Goal: Communication & Community: Answer question/provide support

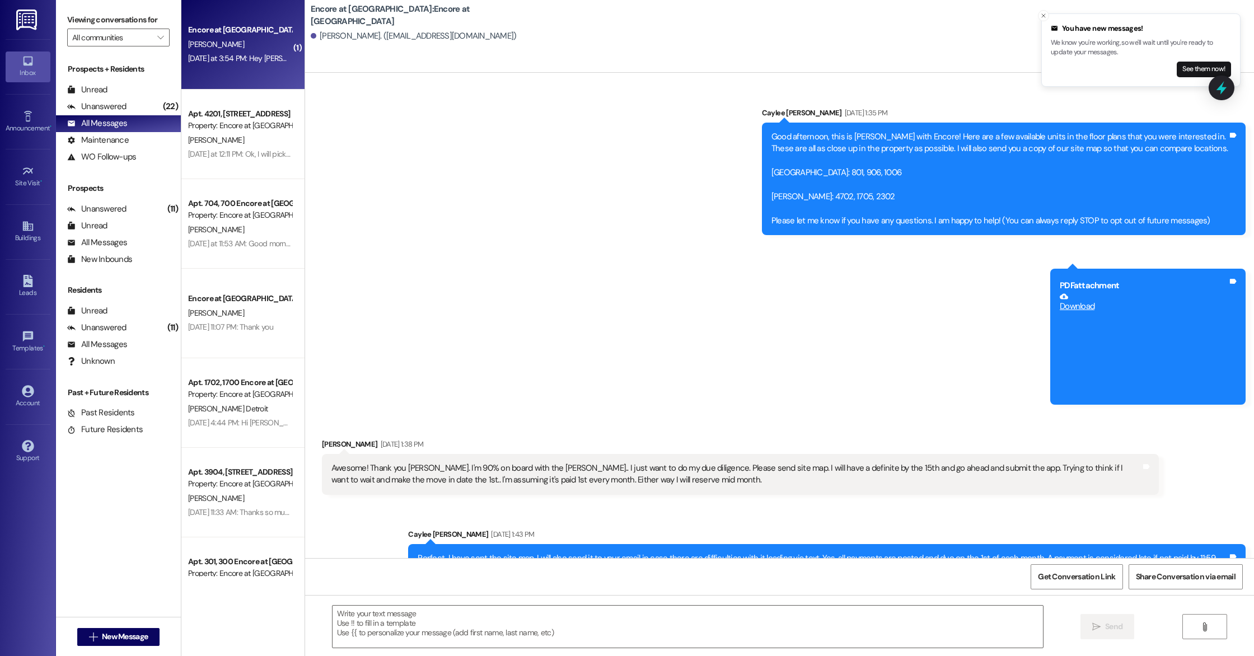
scroll to position [458, 0]
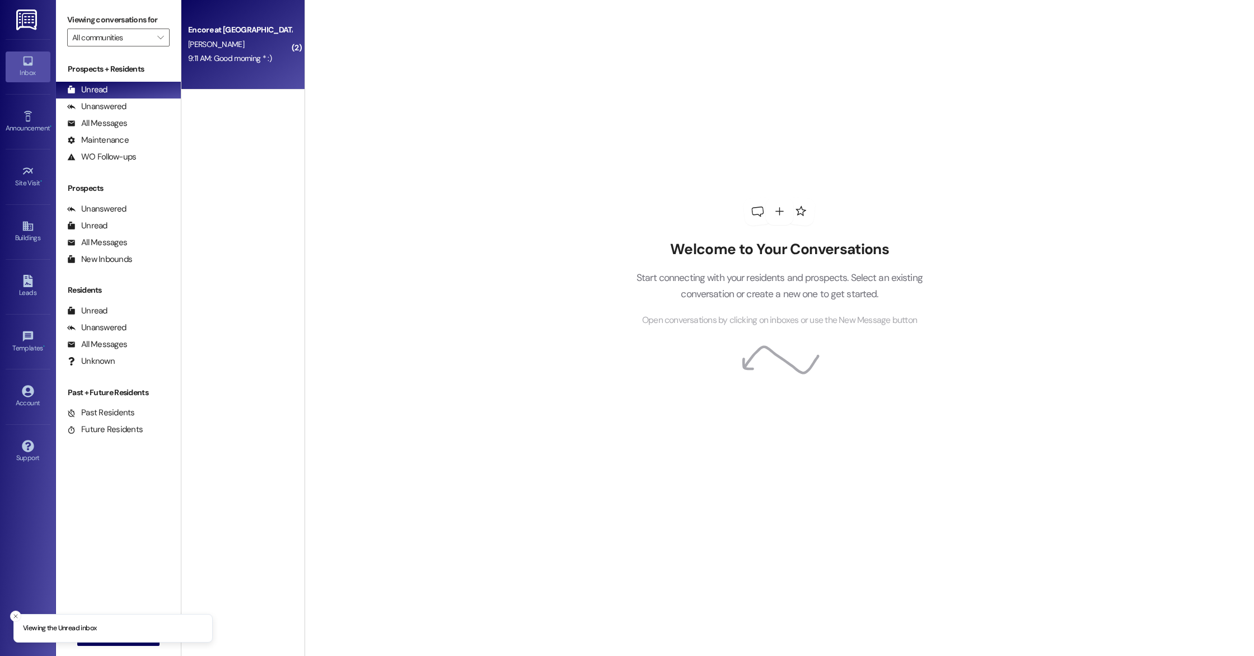
click at [243, 68] on div "Encore at [GEOGRAPHIC_DATA] [PERSON_NAME] 9:11 AM: Good morning * :) 9:11 AM: G…" at bounding box center [242, 45] width 123 height 90
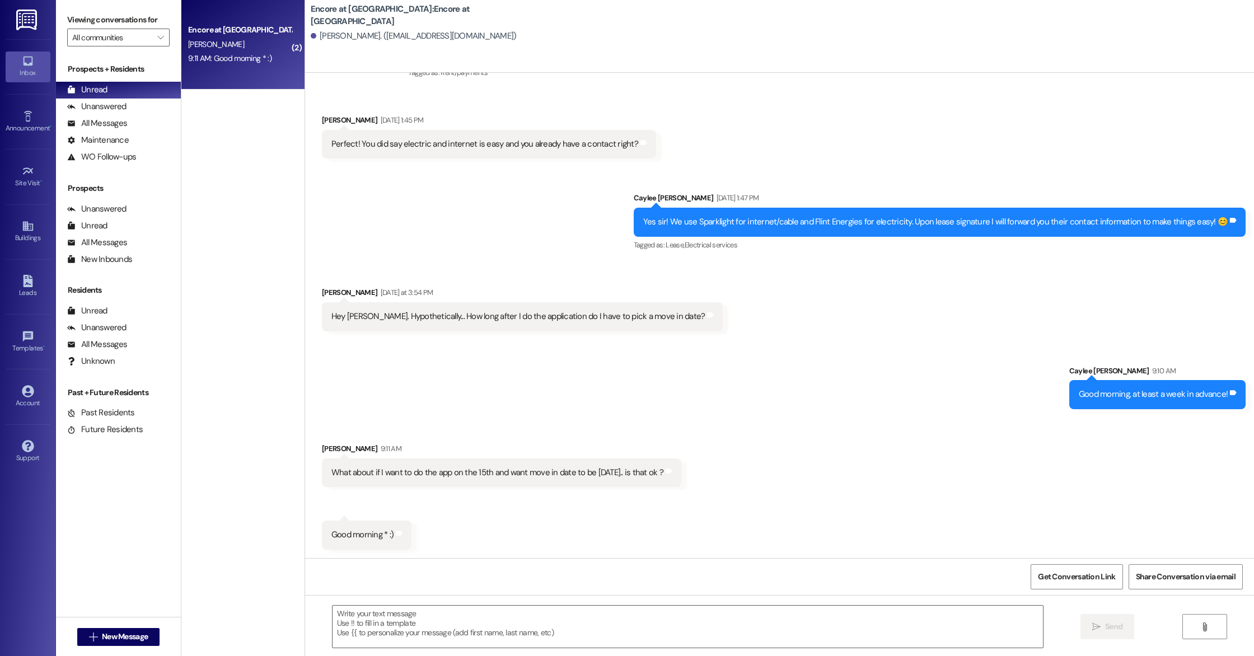
scroll to position [521, 0]
click at [495, 631] on textarea at bounding box center [688, 627] width 710 height 42
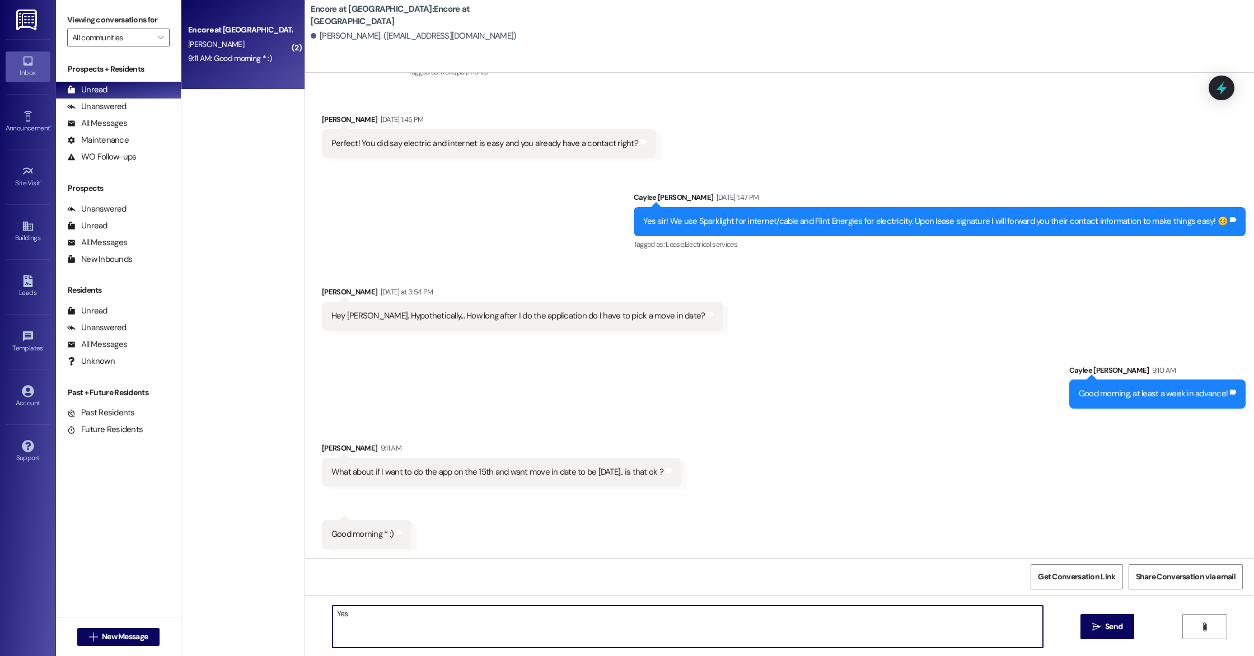
type textarea "Yes!"
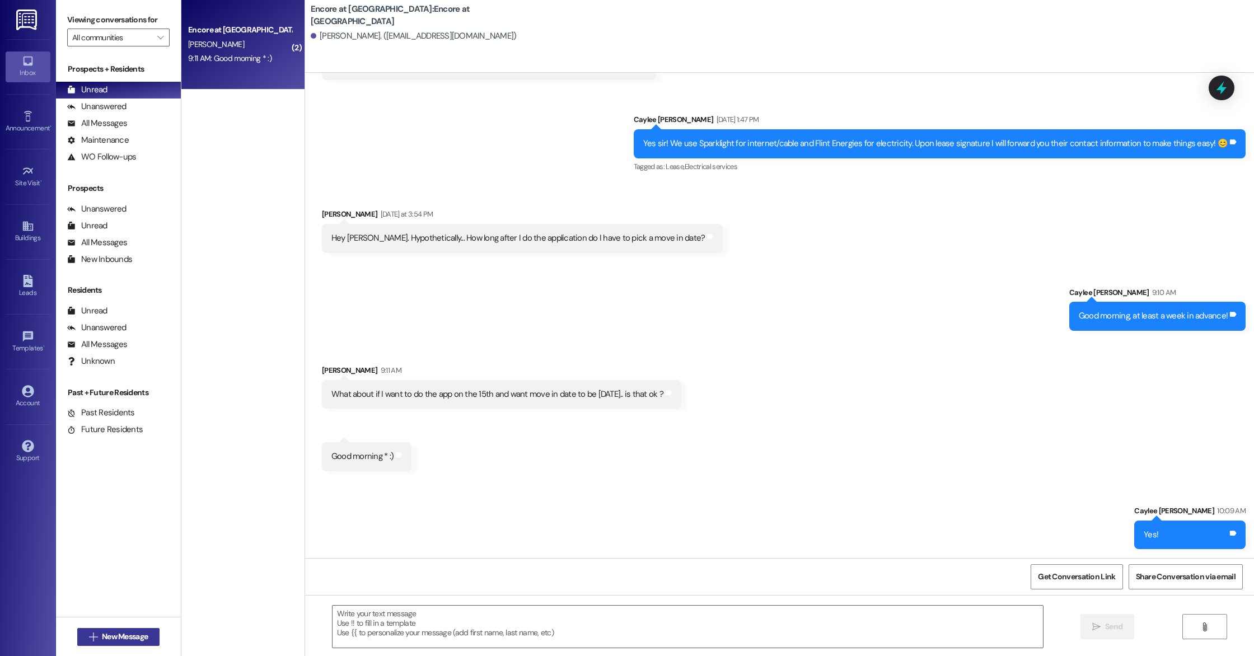
click at [132, 635] on span "New Message" at bounding box center [125, 637] width 46 height 12
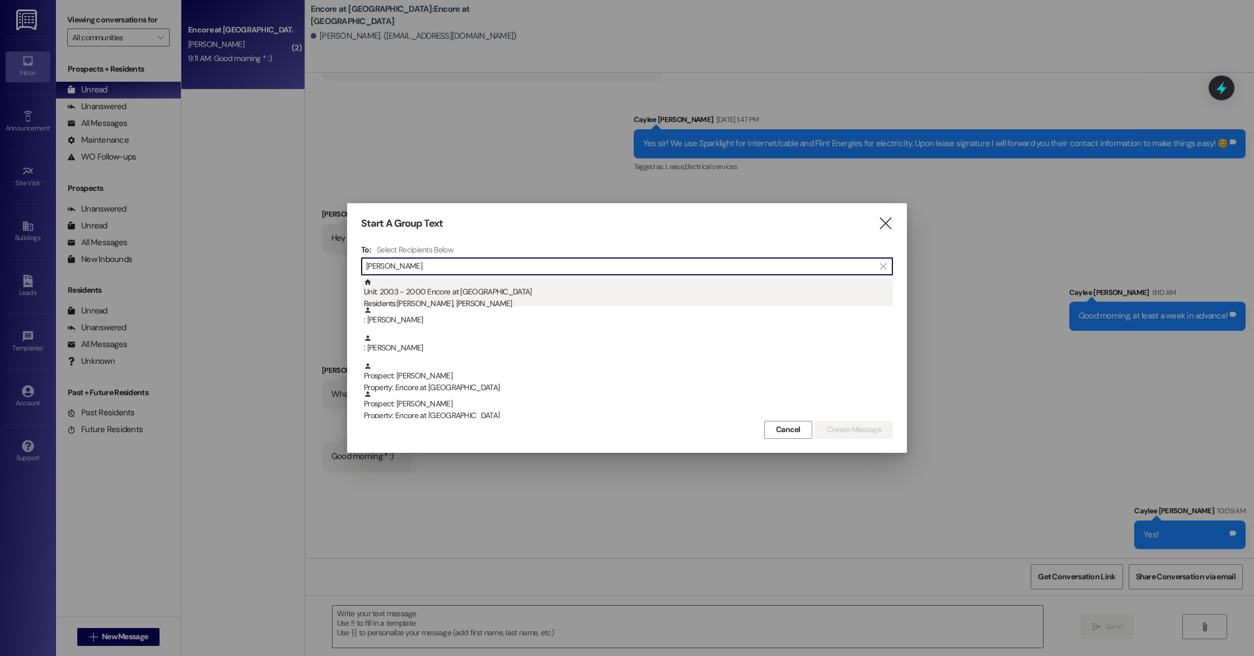
type input "[PERSON_NAME]"
click at [463, 292] on div "Unit: 2003 - 2000 Encore at [GEOGRAPHIC_DATA] Residents: [PERSON_NAME], [PERSON…" at bounding box center [628, 294] width 529 height 32
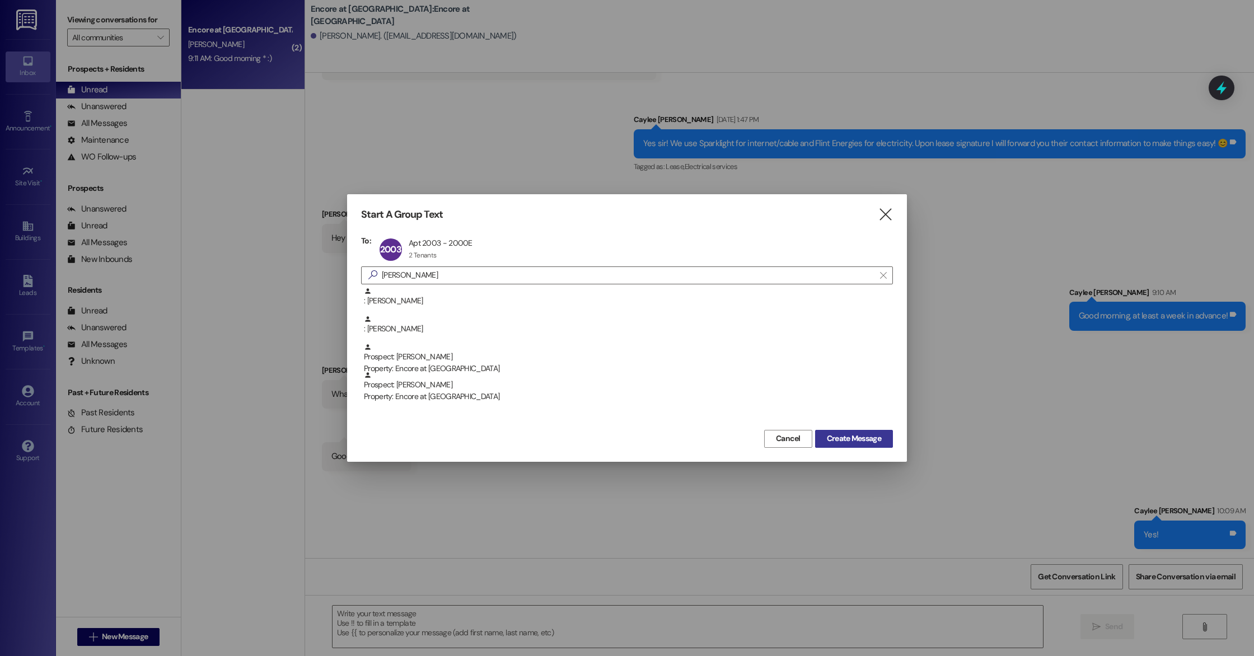
click at [883, 445] on button "Create Message" at bounding box center [854, 439] width 78 height 18
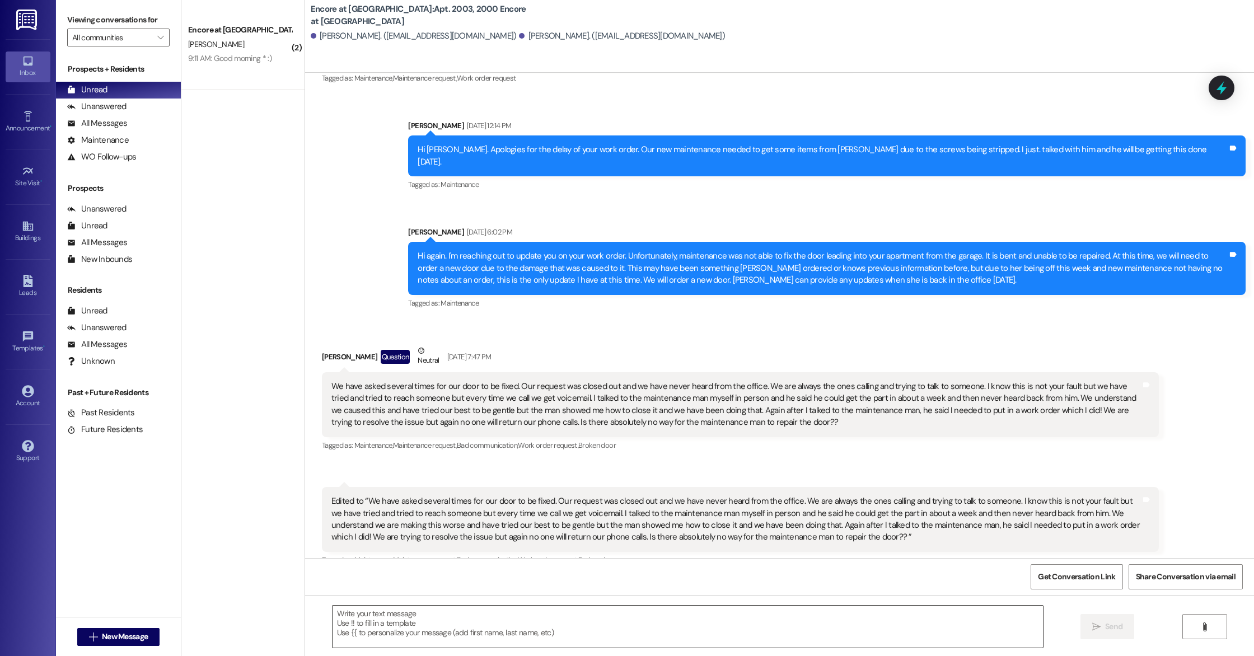
scroll to position [747, 0]
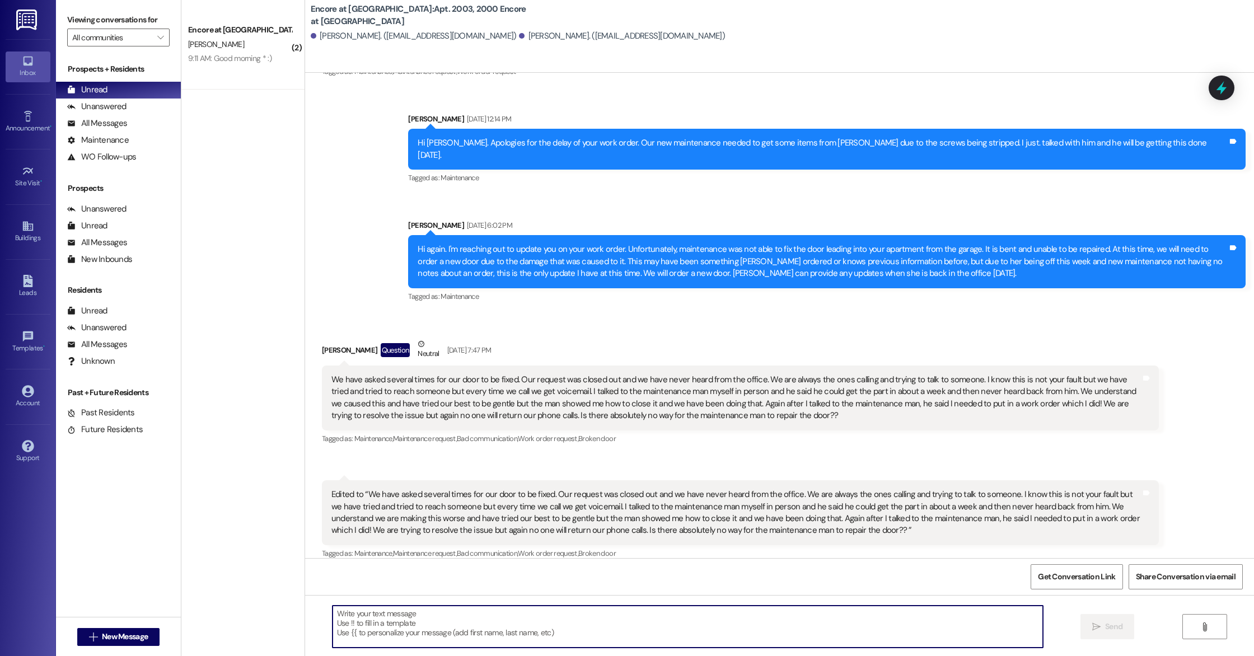
click at [832, 630] on textarea at bounding box center [688, 627] width 710 height 42
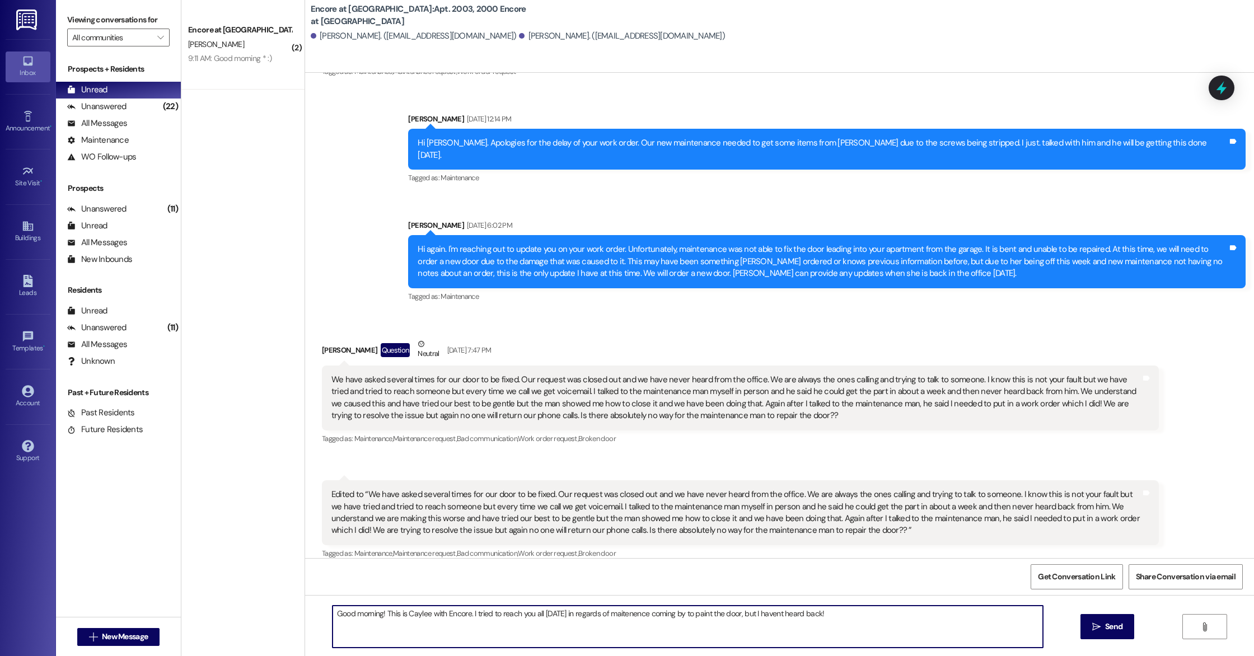
click at [770, 615] on textarea "Good morning! This is Caylee with Encore. I tried to reach you all [DATE] in re…" at bounding box center [688, 627] width 710 height 42
click at [784, 616] on textarea "Good morning! This is Caylee with Encore. I tried to reach you all [DATE] in re…" at bounding box center [688, 627] width 710 height 42
click at [622, 613] on textarea "Good morning! This is Caylee with Encore. I tried to reach you all [DATE] in re…" at bounding box center [688, 627] width 710 height 42
click at [862, 617] on textarea "Good morning! This is Caylee with Encore. I tried to reach you all [DATE] in re…" at bounding box center [688, 627] width 710 height 42
drag, startPoint x: 535, startPoint y: 613, endPoint x: 514, endPoint y: 617, distance: 21.1
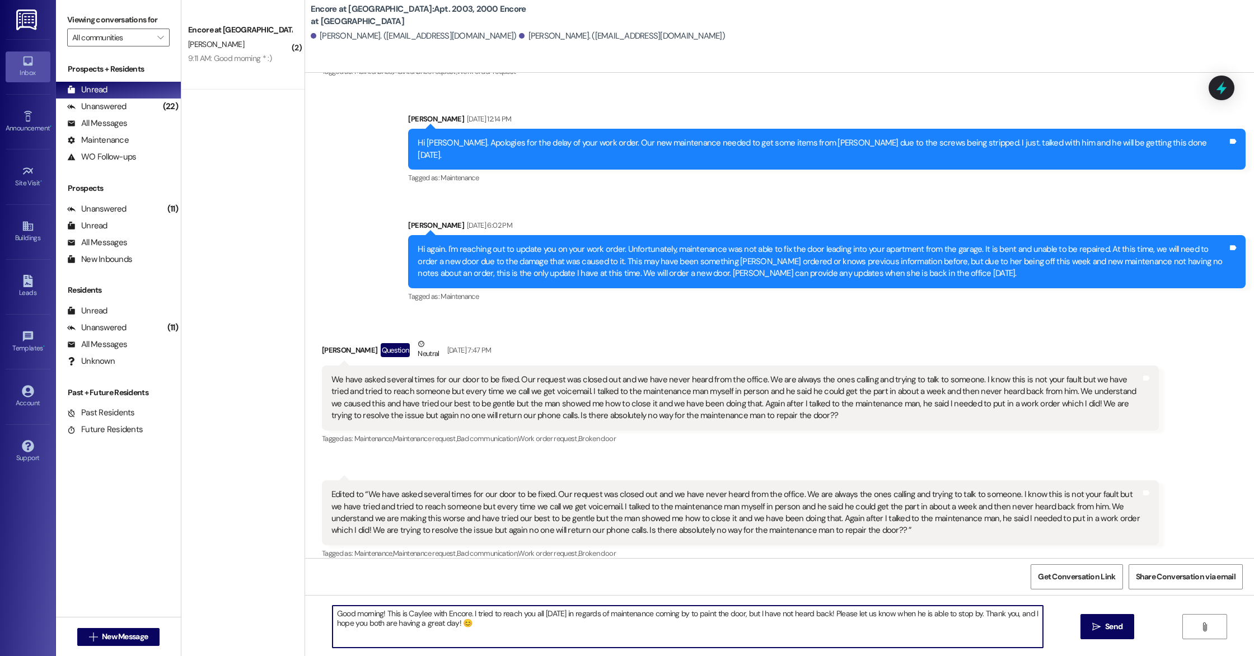
click at [514, 617] on textarea "Good morning! This is Caylee with Encore. I tried to reach you all [DATE] in re…" at bounding box center [688, 627] width 710 height 42
click at [501, 625] on textarea "Good morning! This is Caylee with Encore. I tried to reach you [DATE] in regard…" at bounding box center [688, 627] width 710 height 42
type textarea "Good morning! This is Caylee with Encore. I tried to reach you [DATE] in regard…"
click at [1093, 627] on icon "" at bounding box center [1096, 626] width 8 height 9
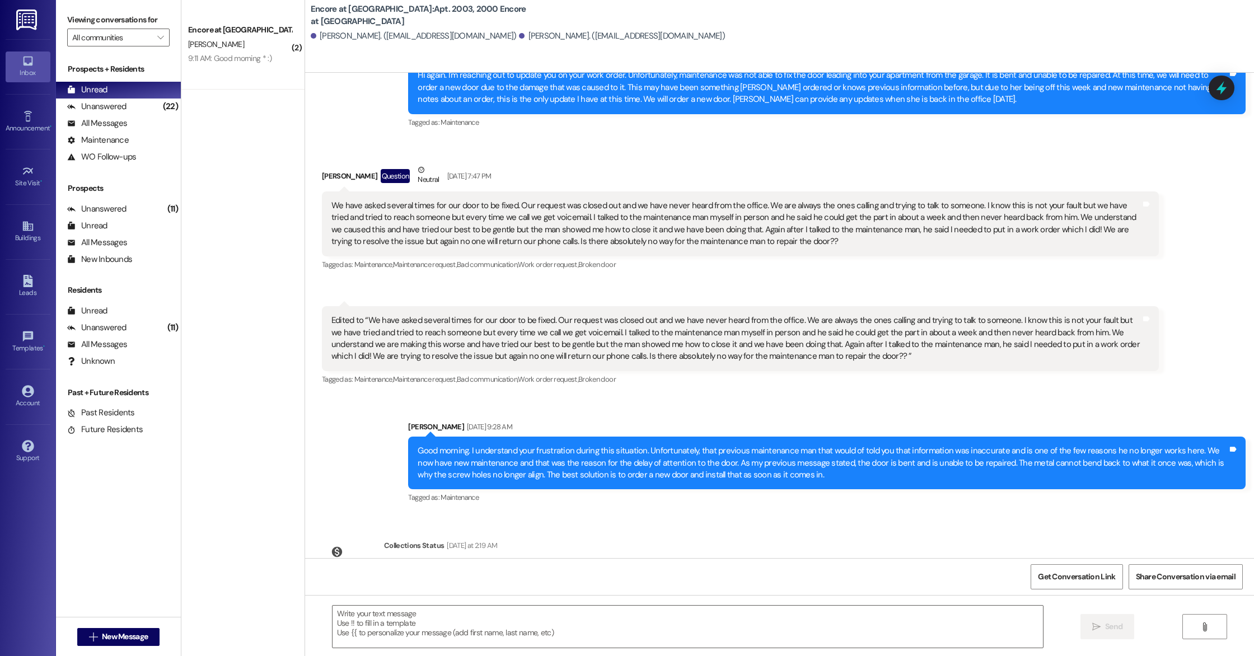
scroll to position [1059, 0]
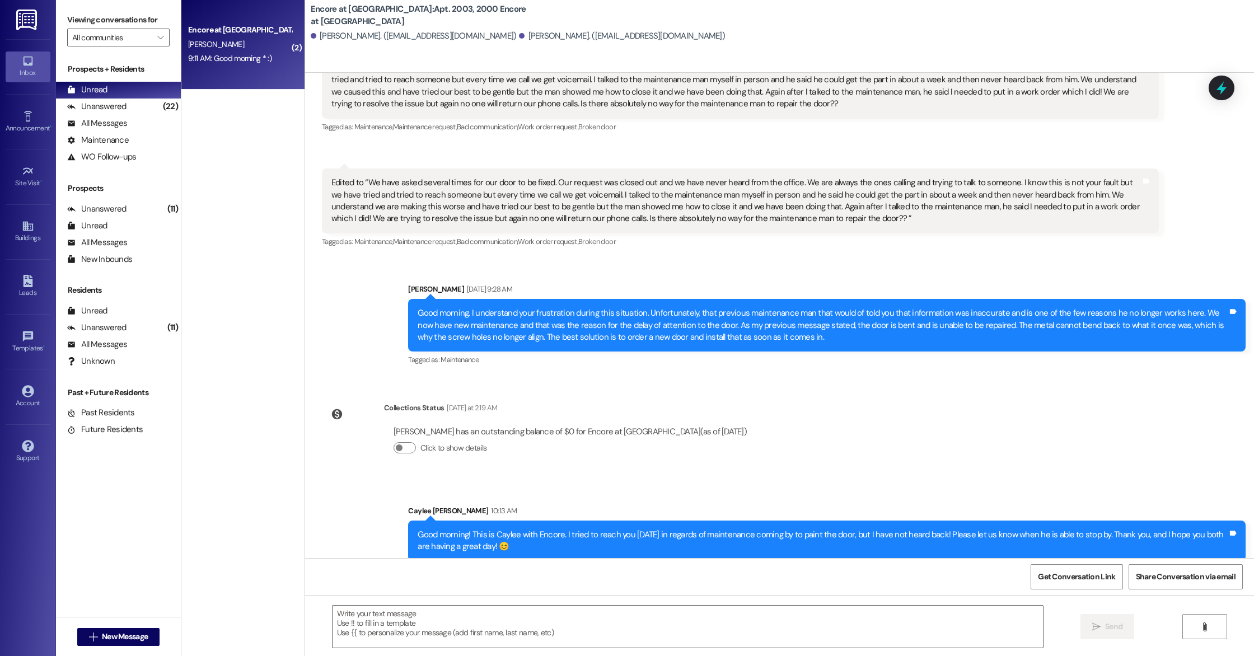
click at [227, 79] on div "Encore at [GEOGRAPHIC_DATA] [PERSON_NAME] 9:11 AM: Good morning * :) 9:11 AM: G…" at bounding box center [242, 45] width 123 height 90
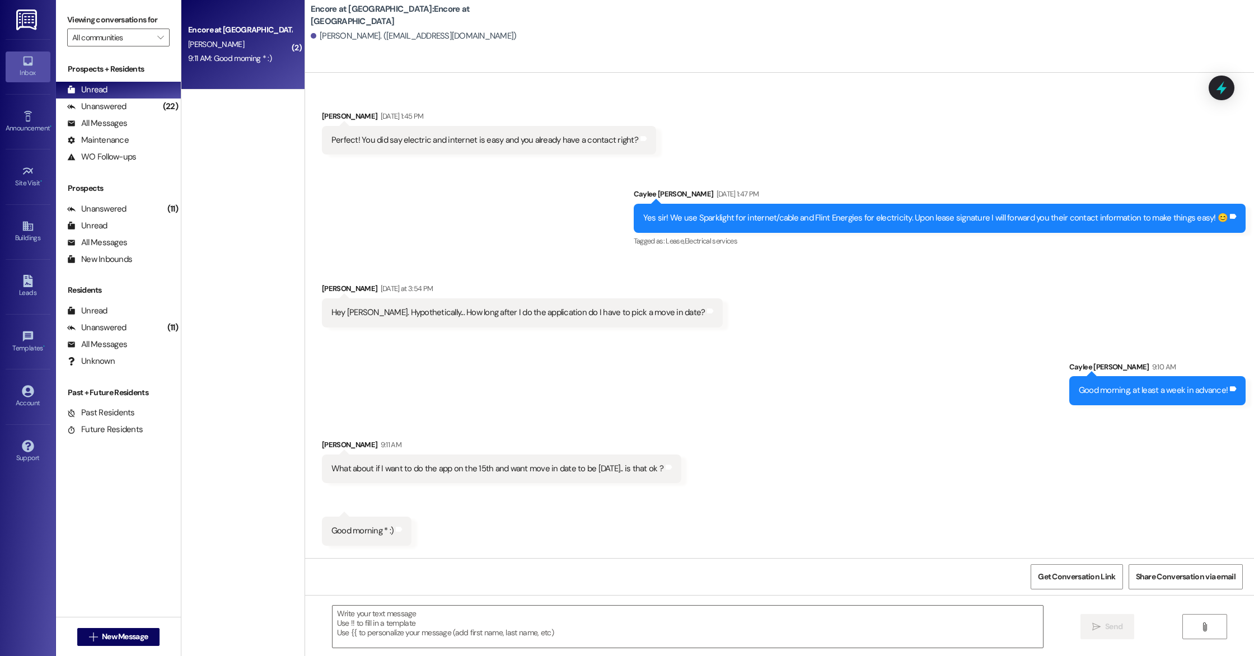
scroll to position [521, 0]
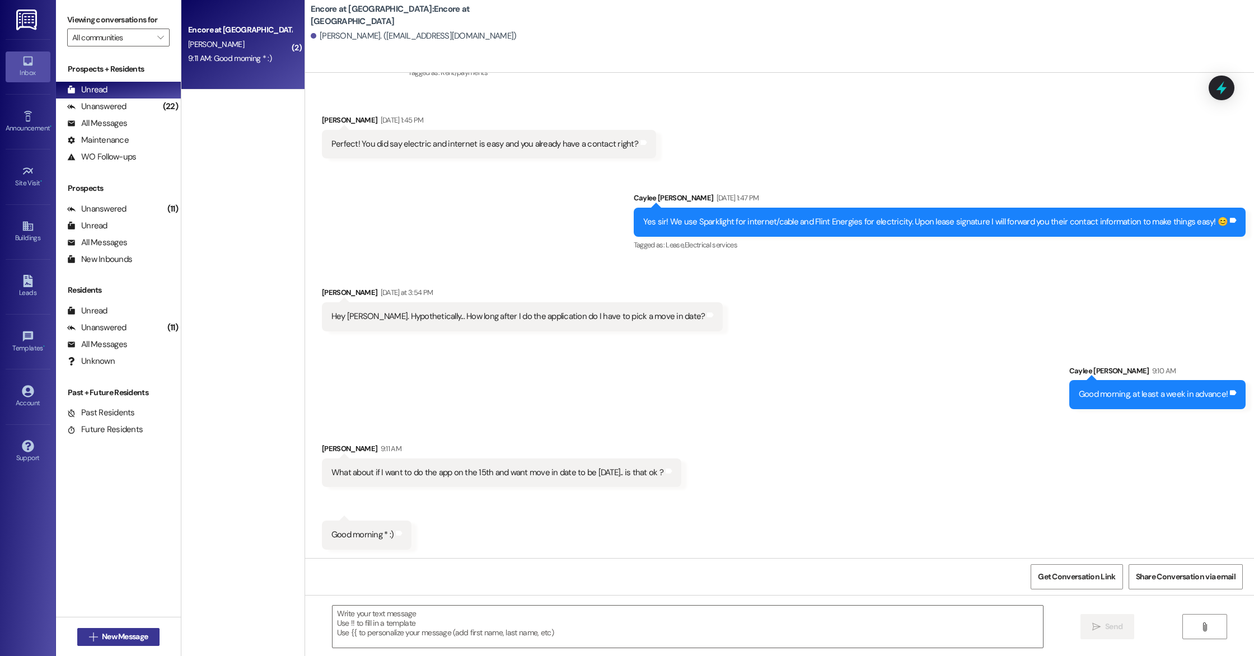
click at [114, 643] on button " New Message" at bounding box center [118, 637] width 83 height 18
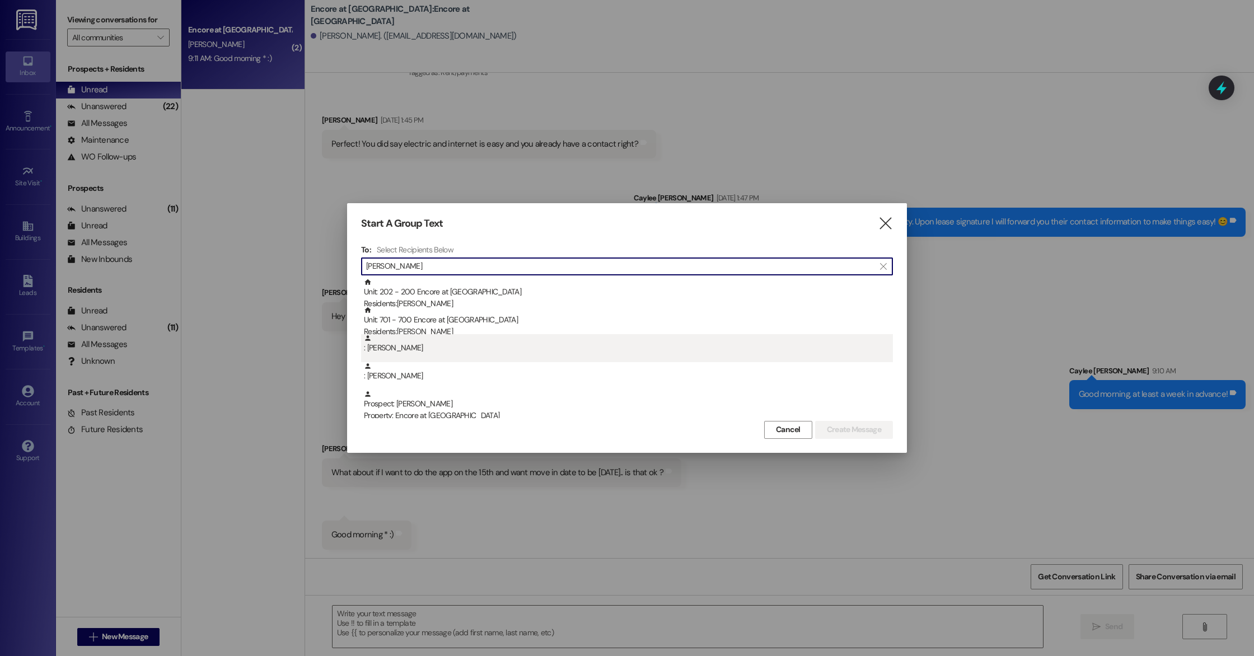
scroll to position [4, 0]
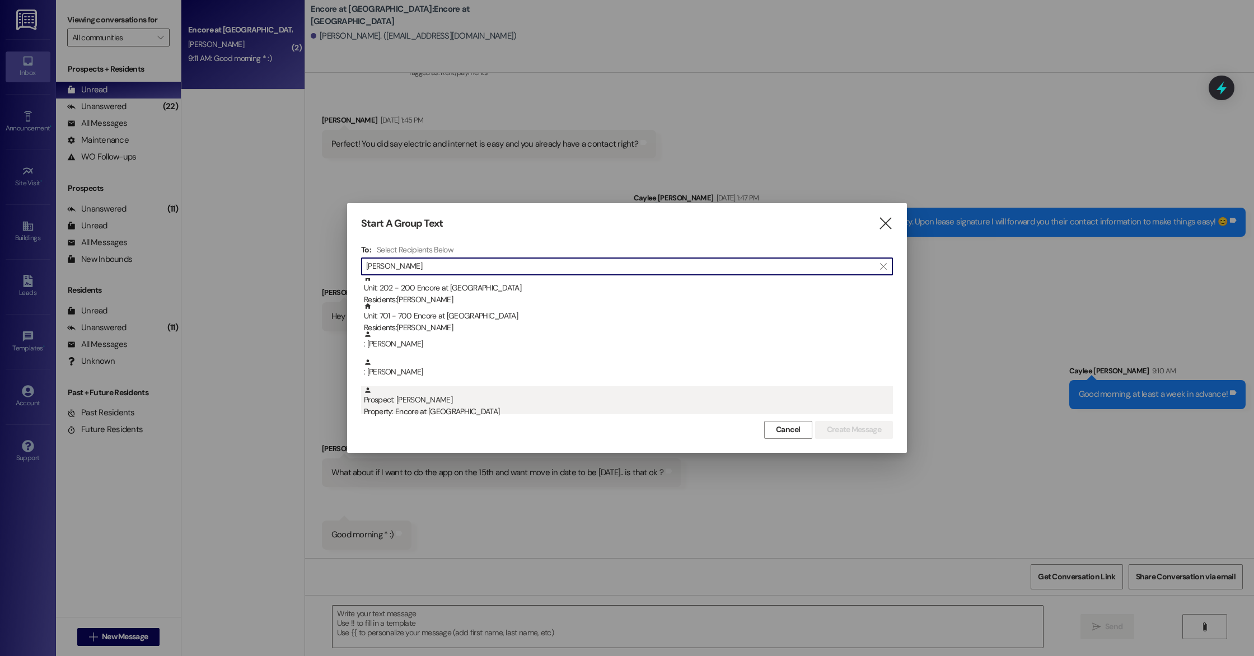
click at [511, 397] on div "Prospect: [PERSON_NAME] Property: Encore at [GEOGRAPHIC_DATA]" at bounding box center [628, 402] width 529 height 32
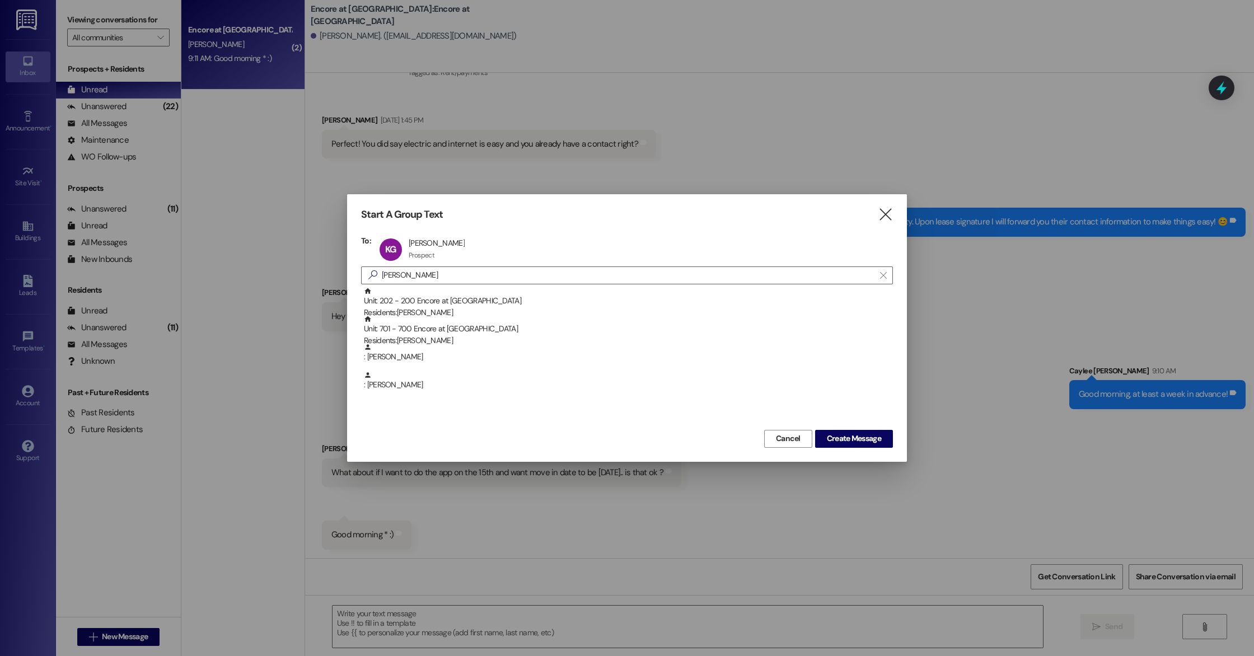
scroll to position [0, 0]
click at [880, 445] on button "Create Message" at bounding box center [854, 439] width 78 height 18
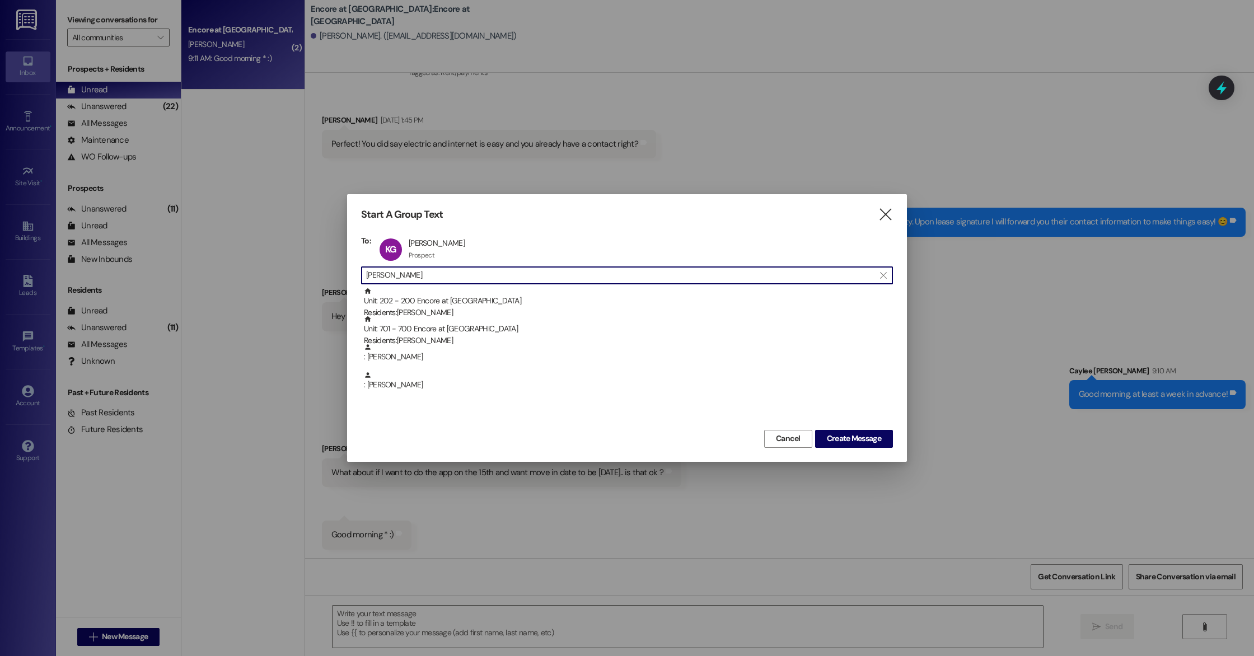
drag, startPoint x: 423, startPoint y: 272, endPoint x: 344, endPoint y: 261, distance: 79.2
click at [344, 261] on div "Start A Group Text  To: KG [PERSON_NAME] [PERSON_NAME] Prospect Prospect click…" at bounding box center [627, 328] width 1254 height 656
type input "G"
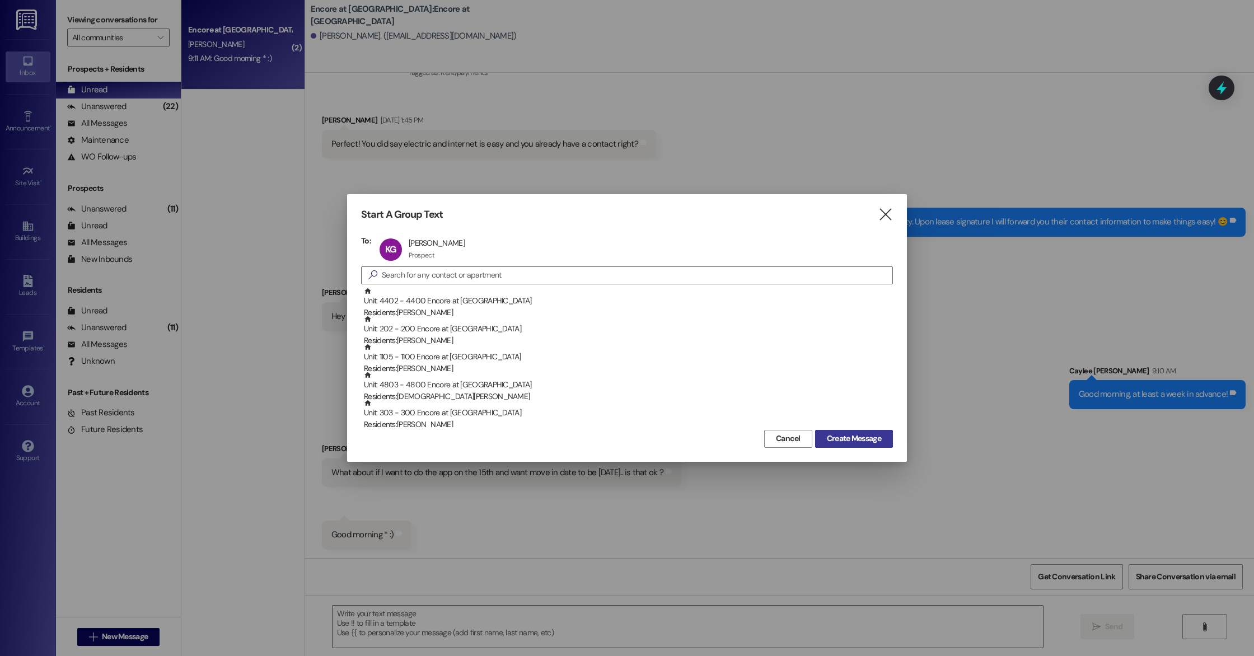
click at [867, 433] on span "Create Message" at bounding box center [854, 439] width 54 height 12
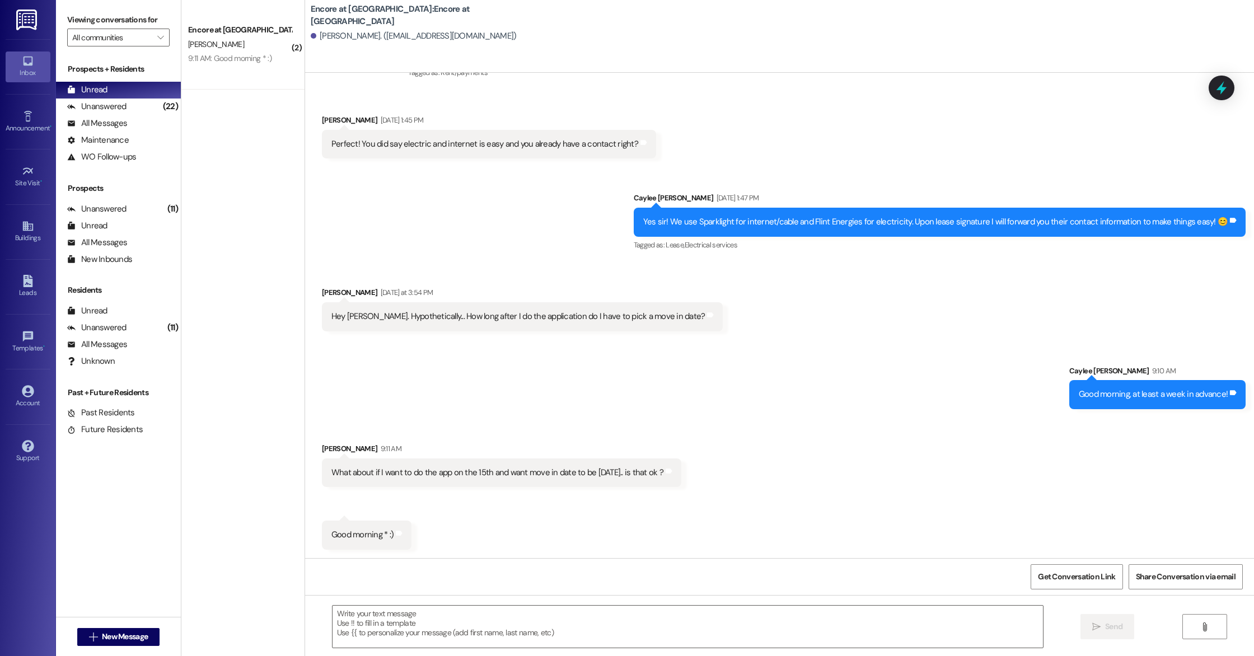
scroll to position [1, 0]
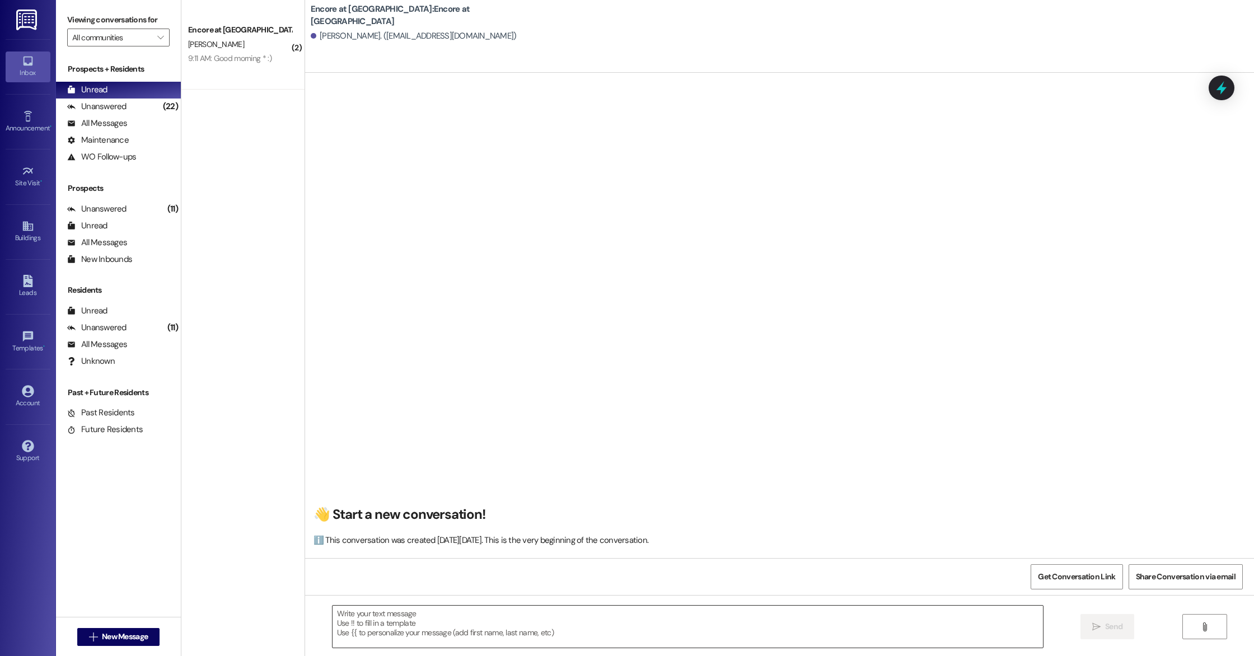
click at [565, 625] on textarea at bounding box center [688, 627] width 710 height 42
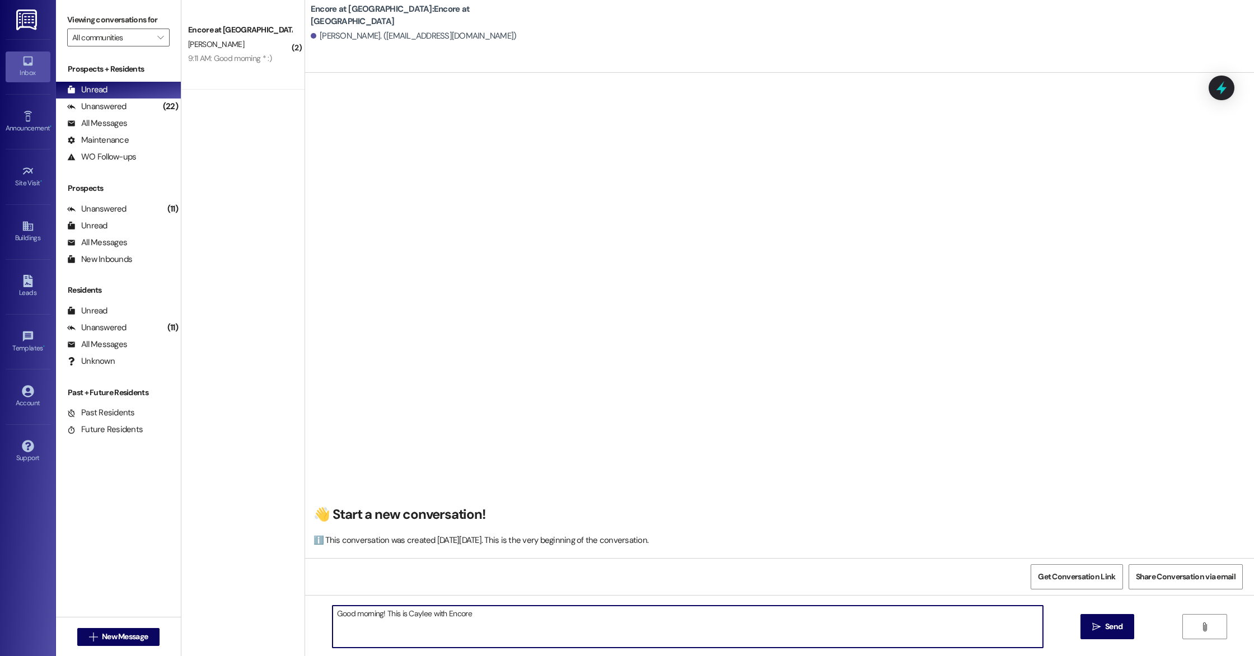
type textarea "Good morning! This is Caylee with Encore"
paste textarea "Good morning, [PERSON_NAME], It's been a while since we've heard from you, hope…"
type textarea "Go"
click at [475, 617] on textarea "Good morning! This is Caylee with Encore" at bounding box center [688, 627] width 710 height 42
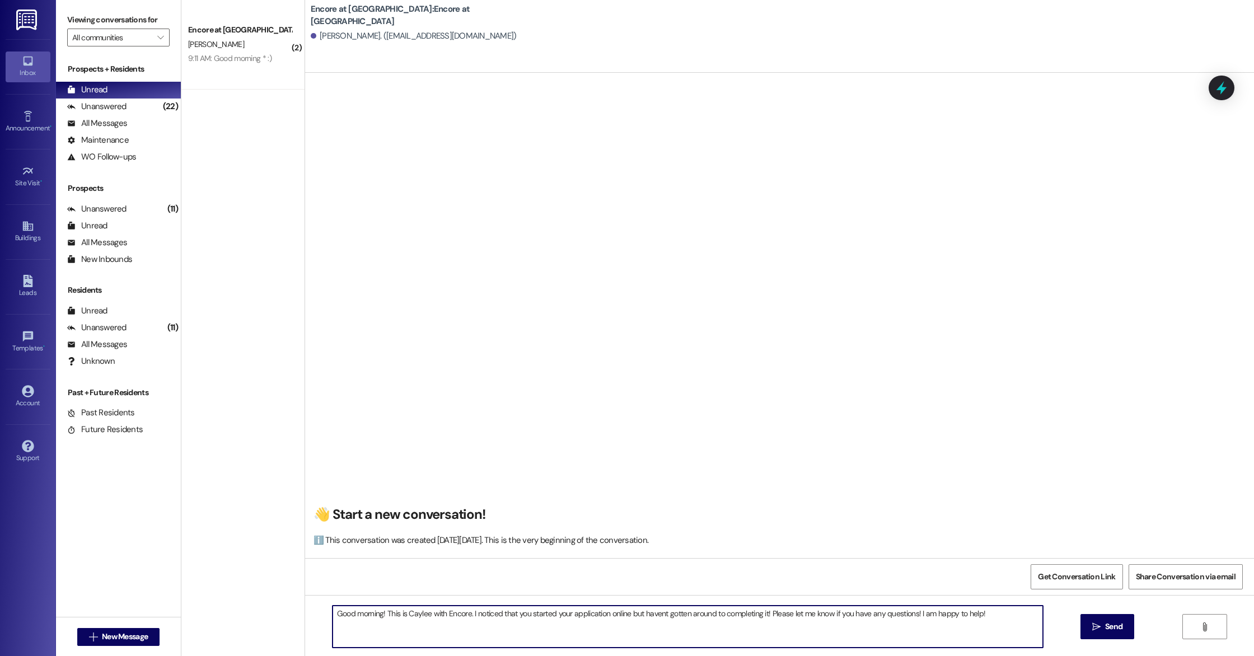
click at [912, 614] on textarea "Good morning! This is Caylee with Encore. I noticed that you started your appli…" at bounding box center [688, 627] width 710 height 42
click at [992, 614] on textarea "Good morning! This is Caylee with Encore. I noticed that you started your appli…" at bounding box center [688, 627] width 710 height 42
click at [657, 615] on textarea "Good morning! This is Caylee with Encore. I noticed that you started your appli…" at bounding box center [688, 627] width 710 height 42
click at [607, 630] on textarea "Good morning! This is Caylee with Encore. I noticed that you started your appli…" at bounding box center [688, 627] width 710 height 42
type textarea "Good morning! This is Caylee with Encore. I noticed that you started your appli…"
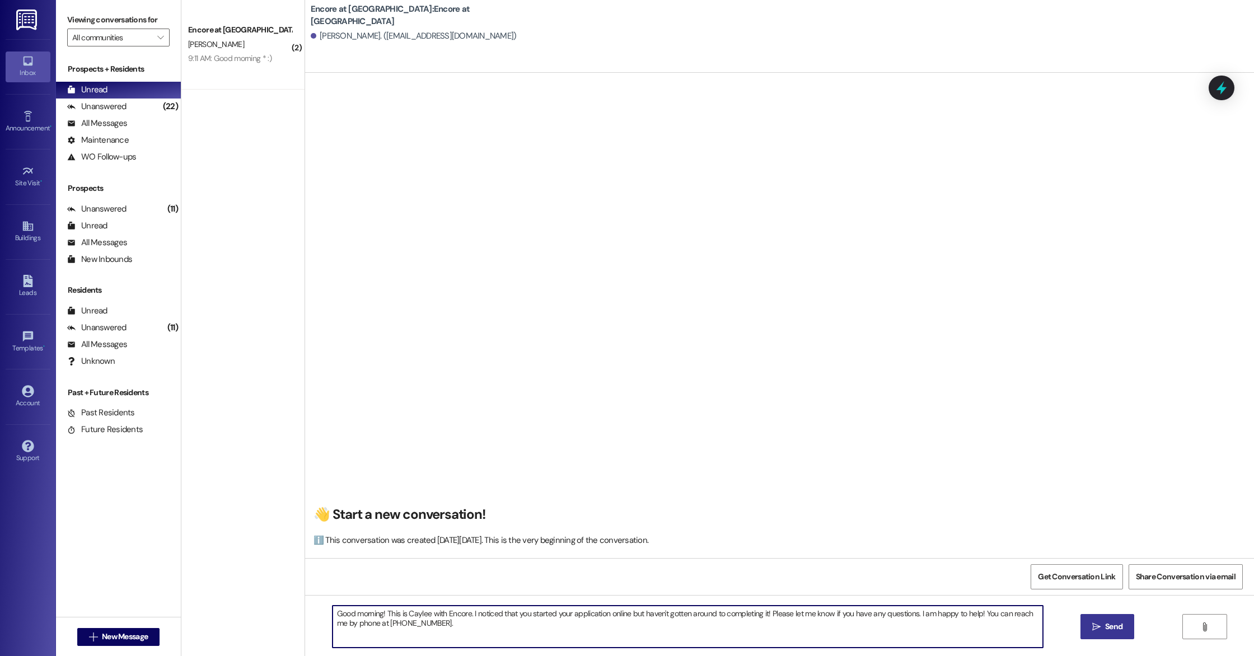
click at [1105, 629] on span "Send" at bounding box center [1113, 627] width 17 height 12
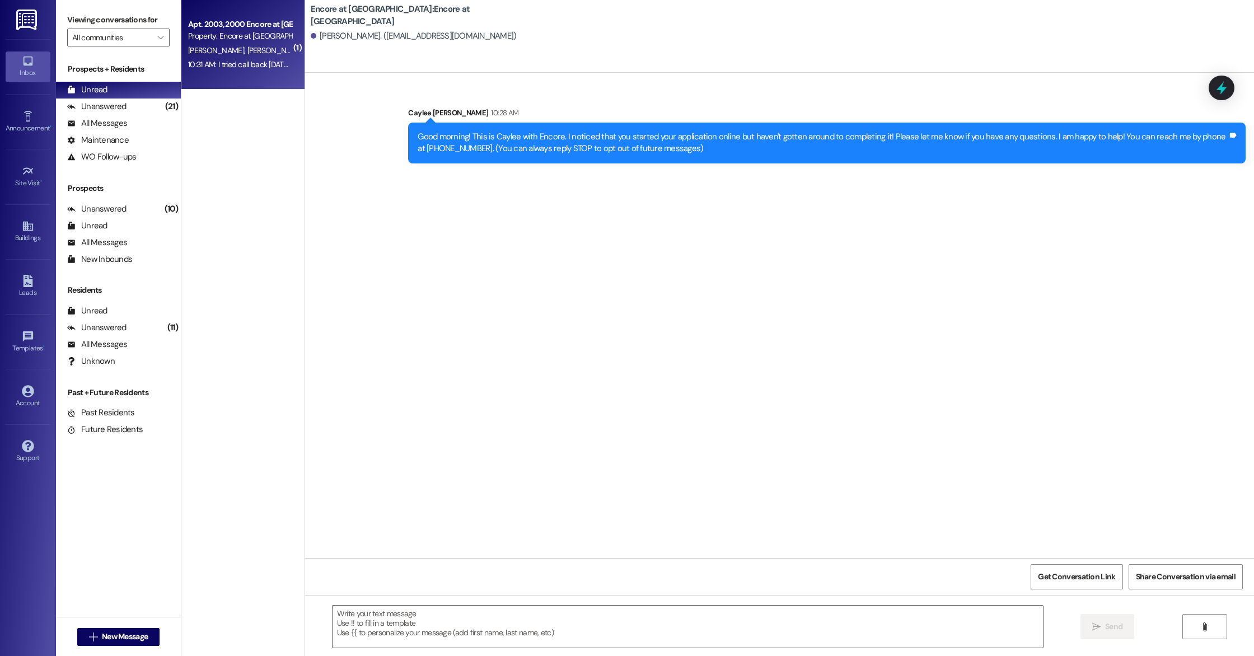
click at [254, 30] on div "Property: Encore at [GEOGRAPHIC_DATA]" at bounding box center [240, 36] width 104 height 12
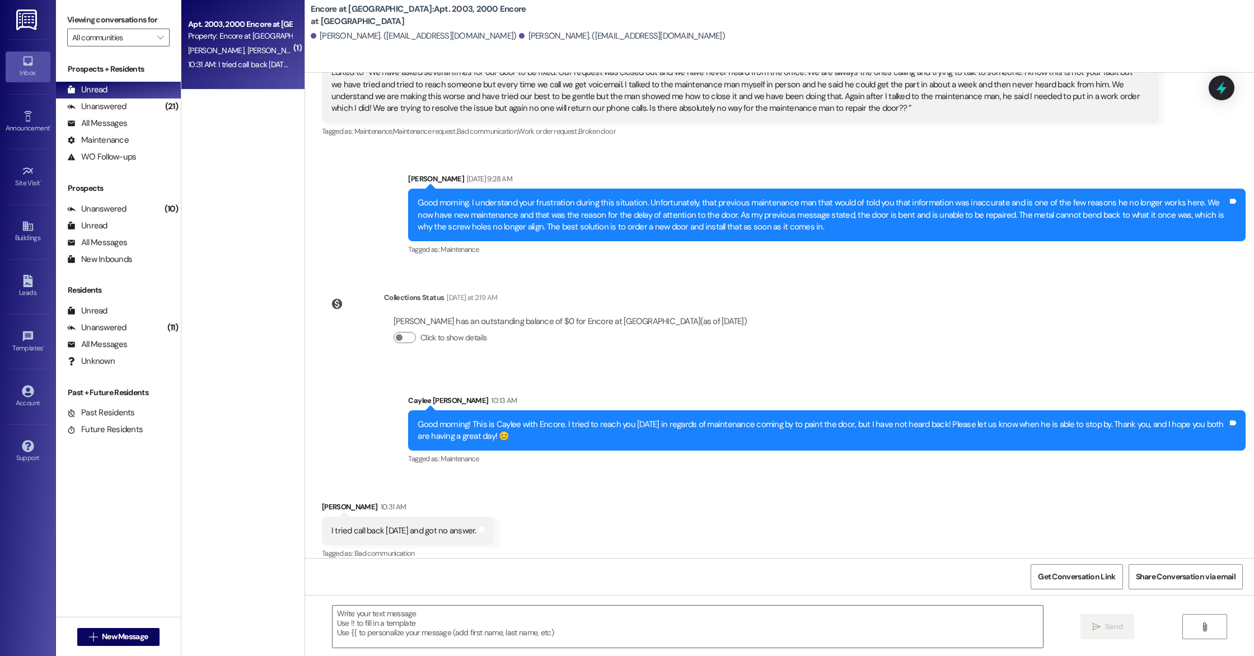
scroll to position [1170, 0]
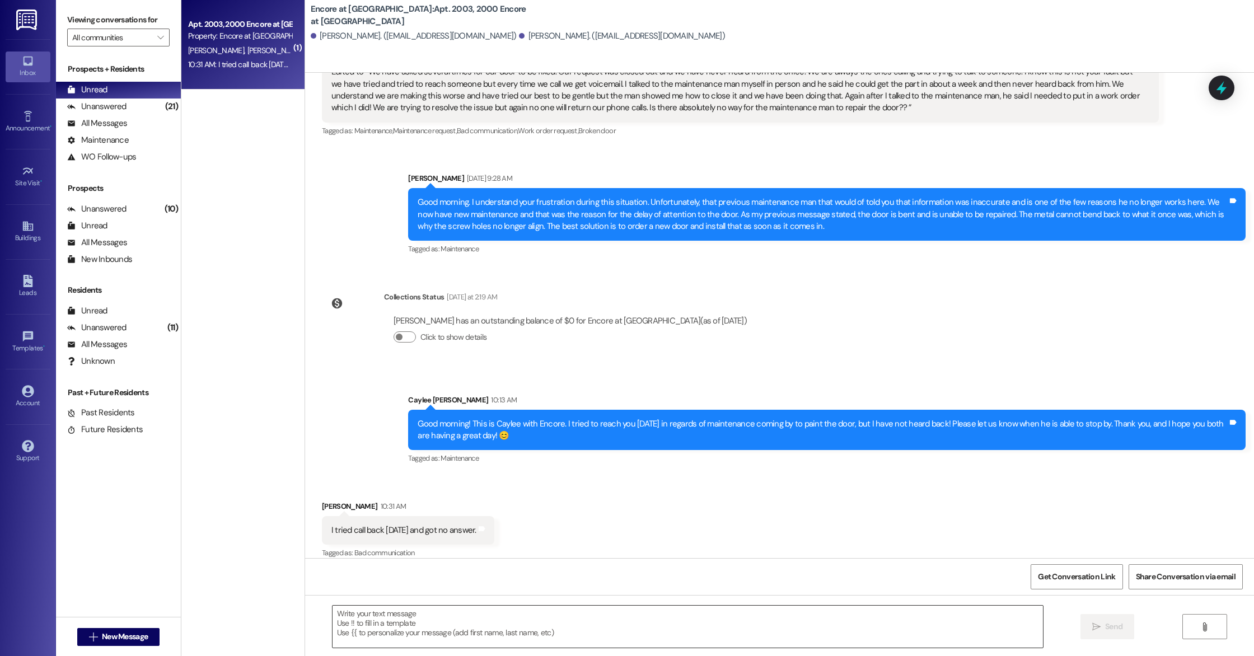
click at [450, 632] on textarea at bounding box center [688, 627] width 710 height 42
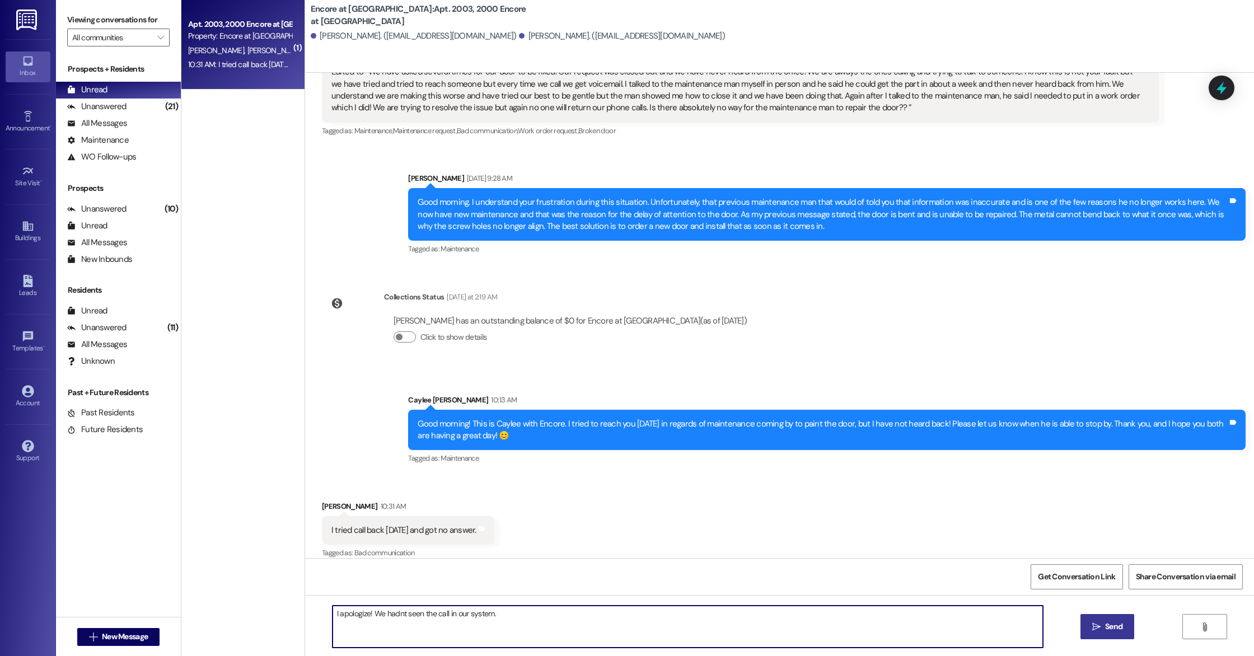
click at [394, 615] on textarea "I apologize! We hadnt seen the call in our system." at bounding box center [688, 627] width 710 height 42
click at [515, 611] on textarea "I apologize! We hadn't seen the call in our system." at bounding box center [688, 627] width 710 height 42
type textarea "I apologize! We hadn't seen the call in our system. What date and time works be…"
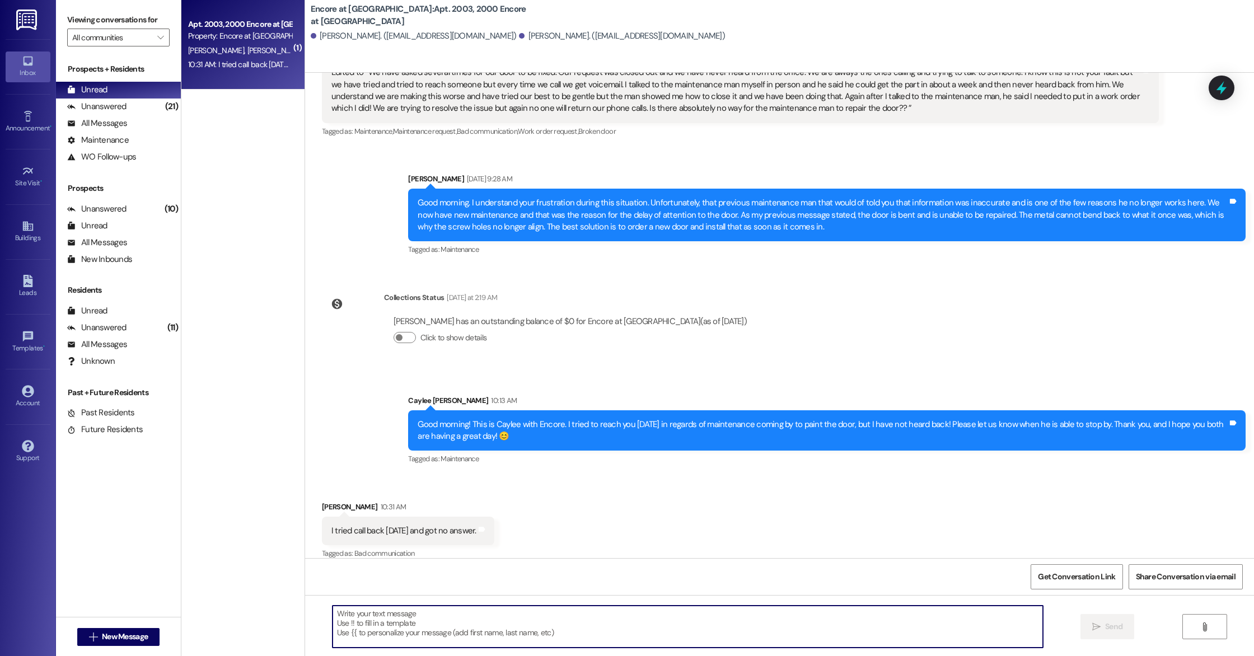
scroll to position [1248, 0]
